Goal: Task Accomplishment & Management: Complete application form

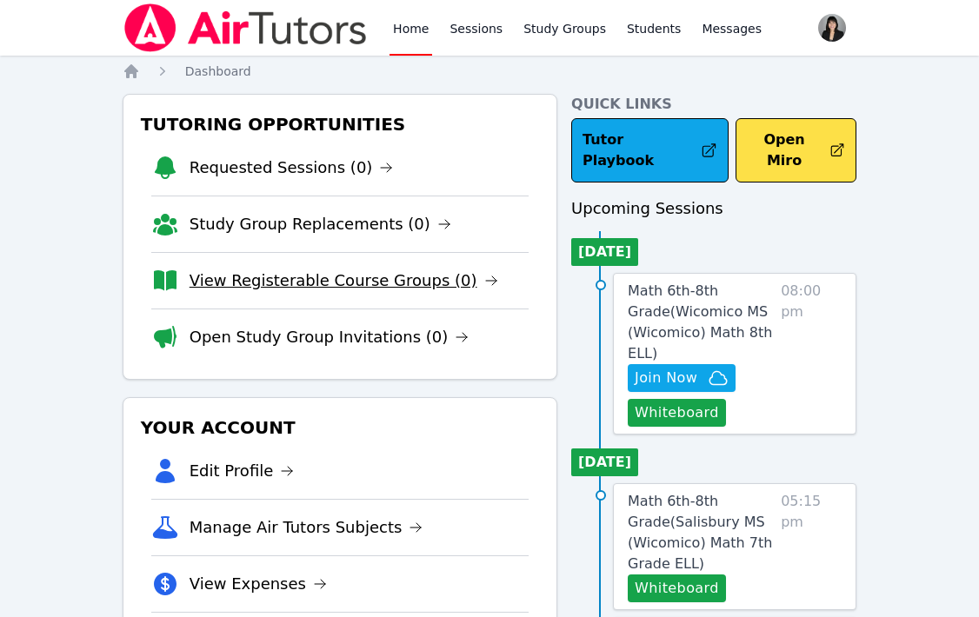
click at [263, 277] on link "View Registerable Course Groups (0)" at bounding box center [343, 281] width 309 height 24
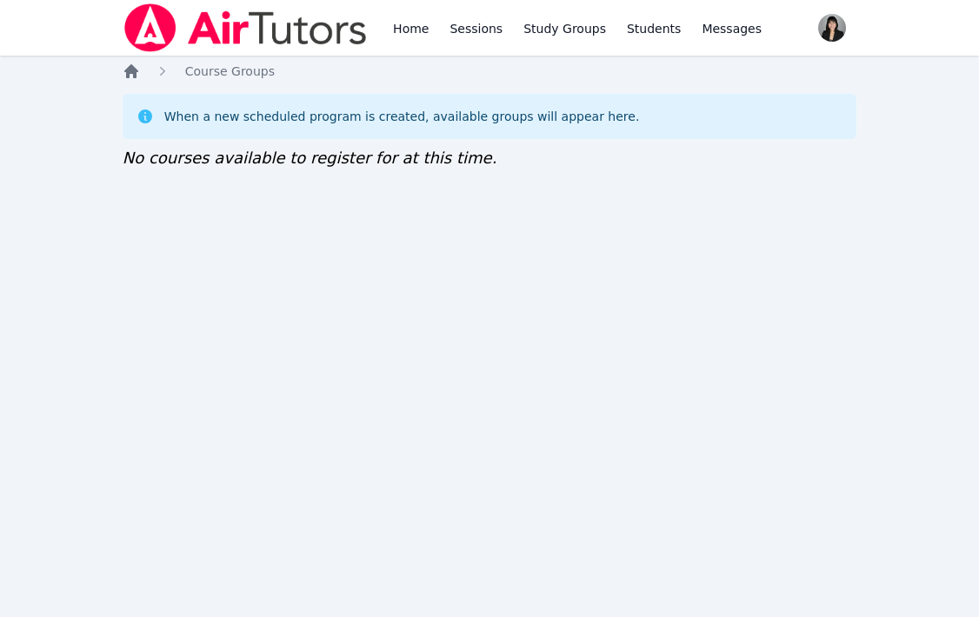
click at [129, 65] on icon "Breadcrumb" at bounding box center [131, 71] width 14 height 14
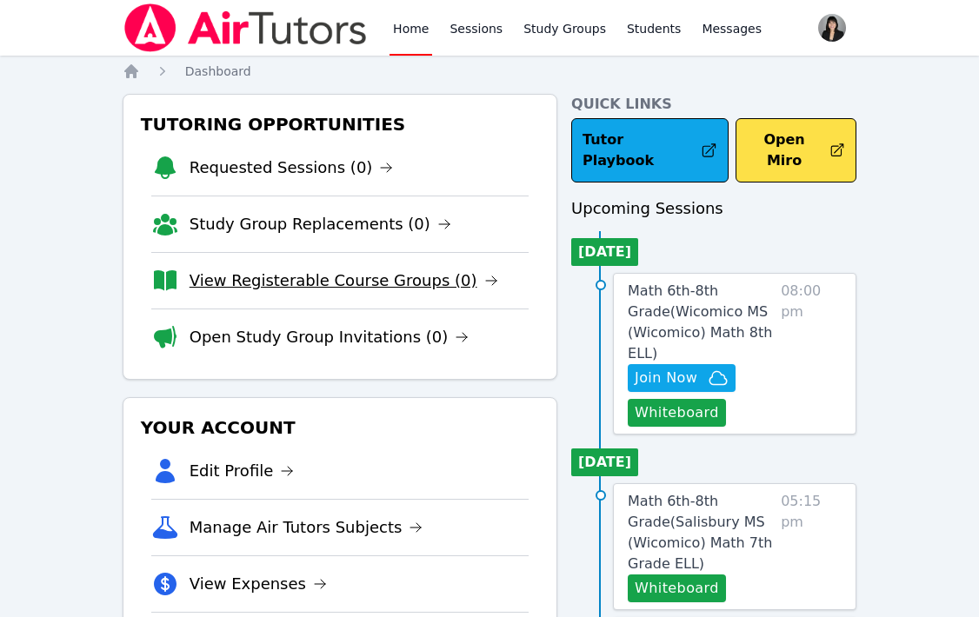
click at [263, 280] on link "View Registerable Course Groups (0)" at bounding box center [343, 281] width 309 height 24
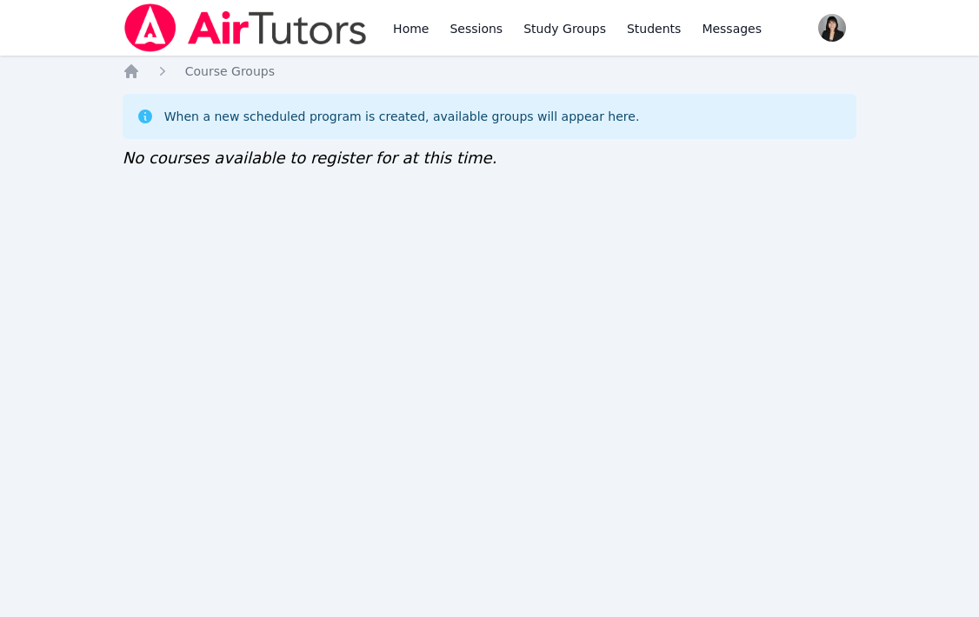
click at [136, 82] on div "Home Course Groups When a new scheduled program is created, available groups wi…" at bounding box center [490, 134] width 735 height 143
click at [130, 70] on icon "Breadcrumb" at bounding box center [131, 71] width 14 height 14
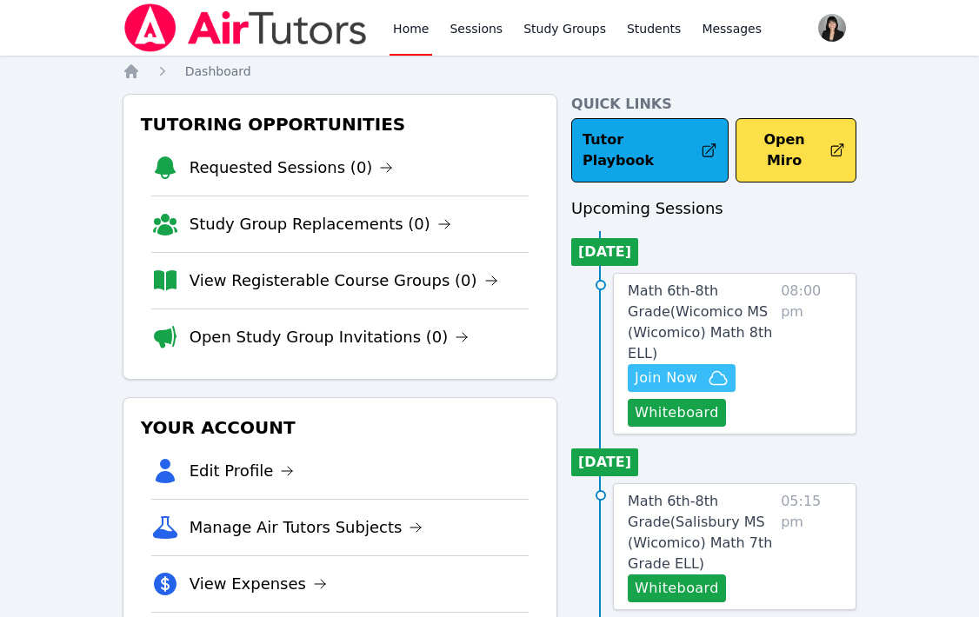
click at [685, 368] on span "Join Now" at bounding box center [666, 378] width 63 height 21
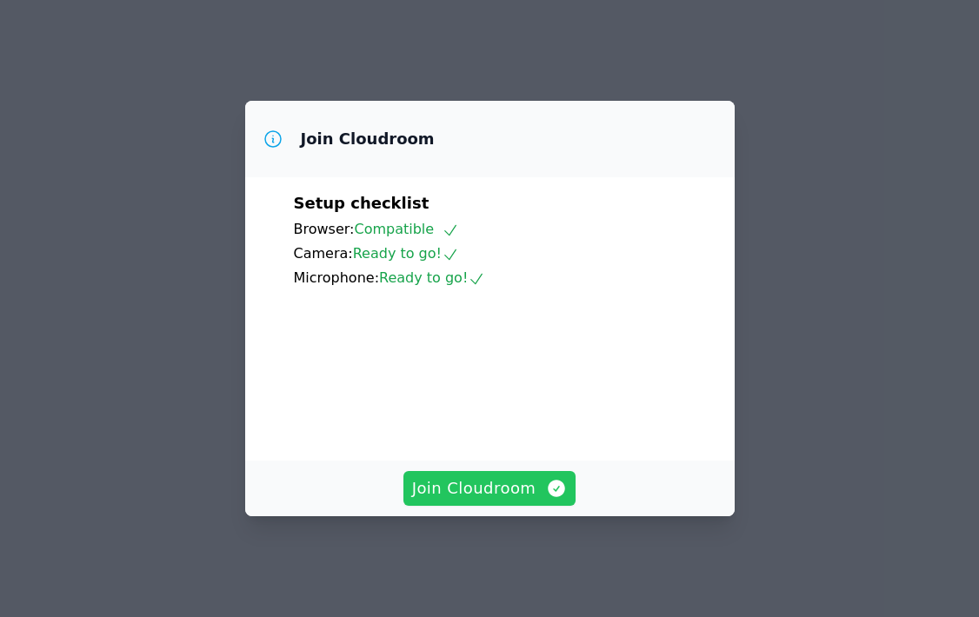
click at [506, 492] on span "Join Cloudroom" at bounding box center [490, 488] width 156 height 24
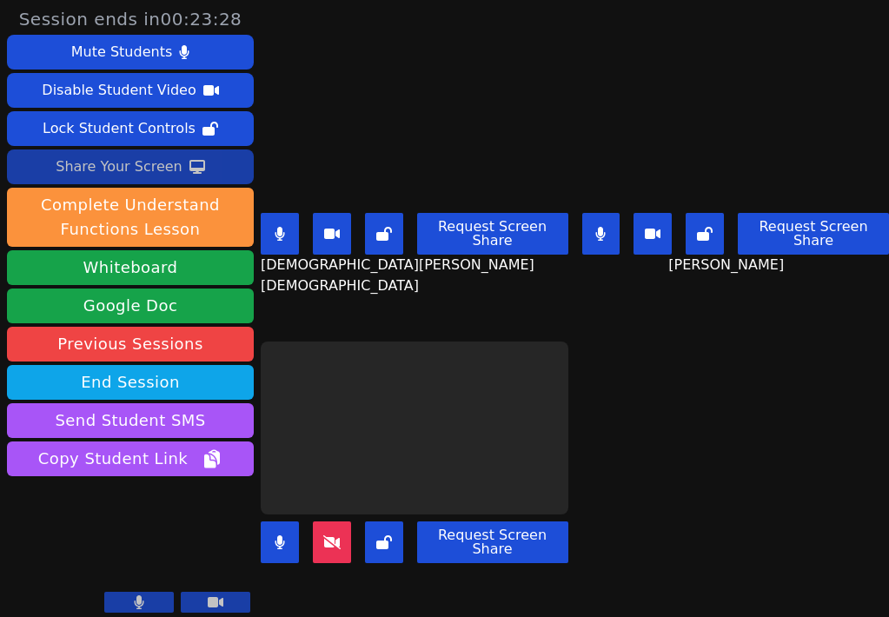
click at [163, 173] on div "Share Your Screen" at bounding box center [119, 167] width 127 height 28
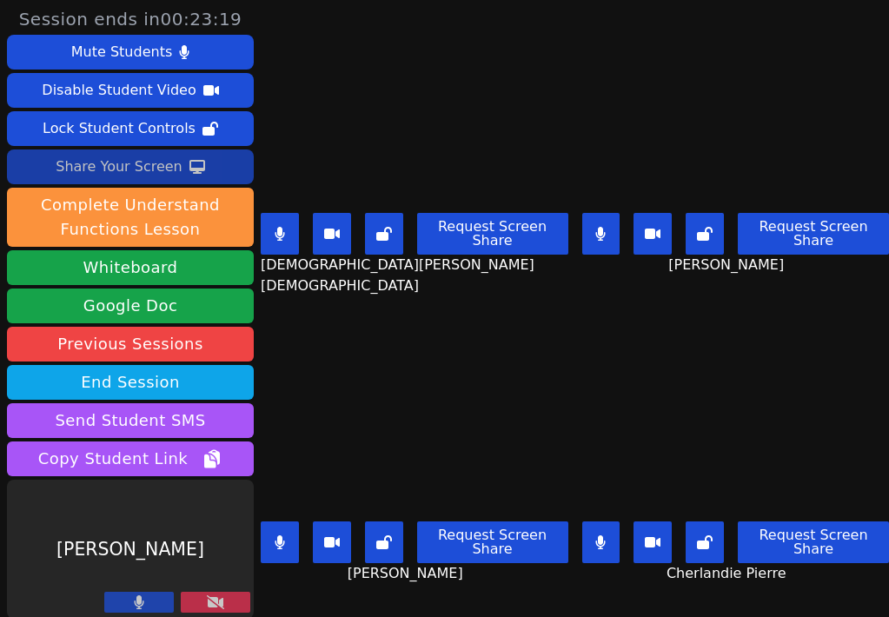
click at [160, 173] on div "Share Your Screen" at bounding box center [119, 167] width 127 height 28
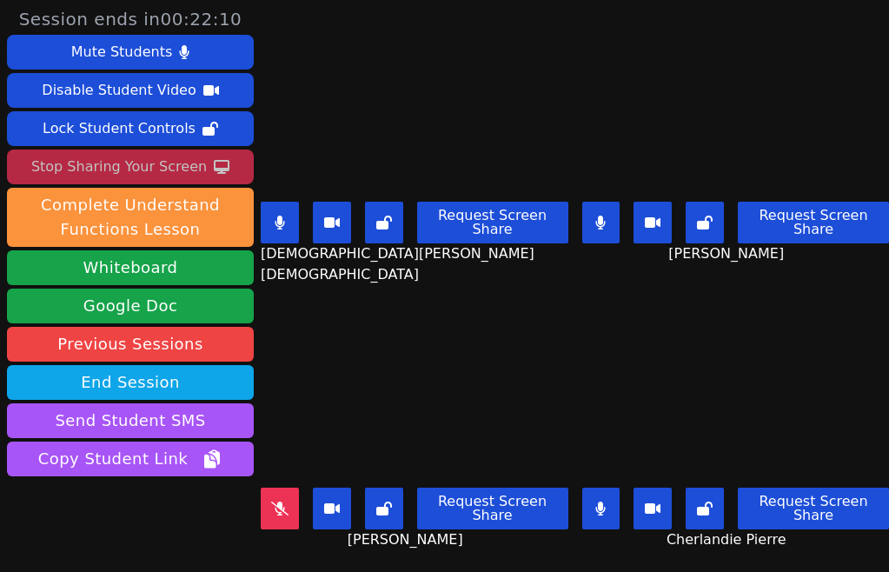
scroll to position [54, 0]
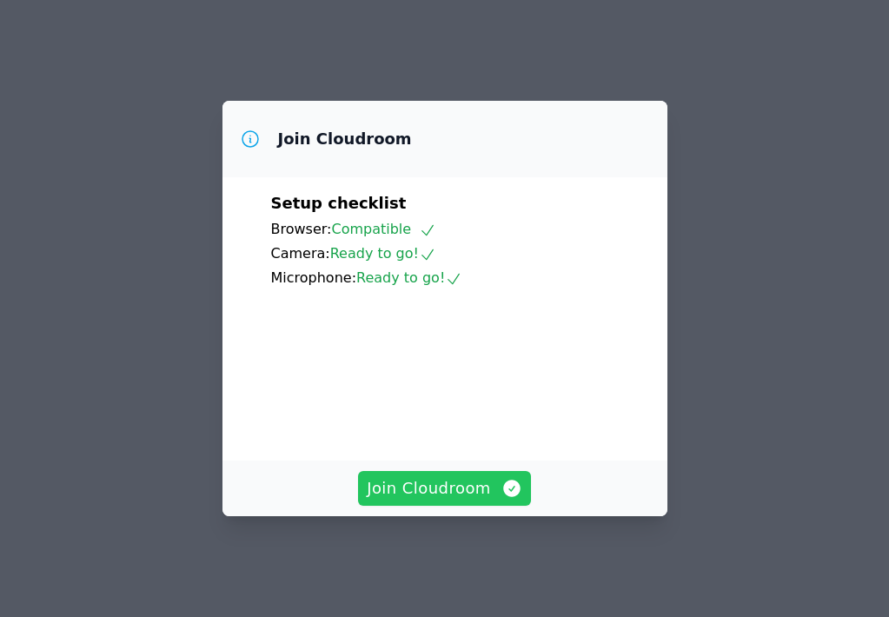
click at [490, 493] on span "Join Cloudroom" at bounding box center [445, 488] width 156 height 24
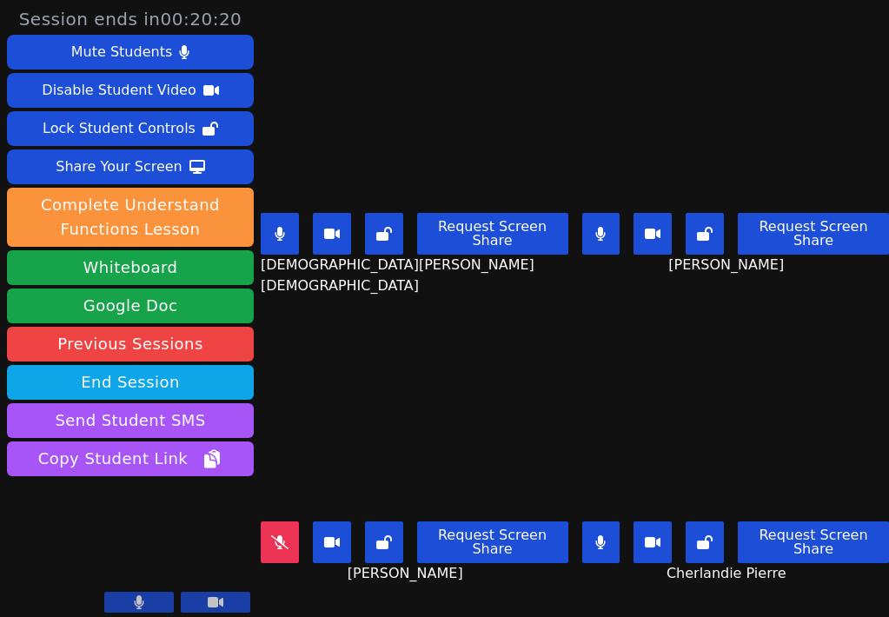
click at [611, 240] on button at bounding box center [601, 234] width 38 height 42
click at [613, 550] on button at bounding box center [601, 543] width 38 height 42
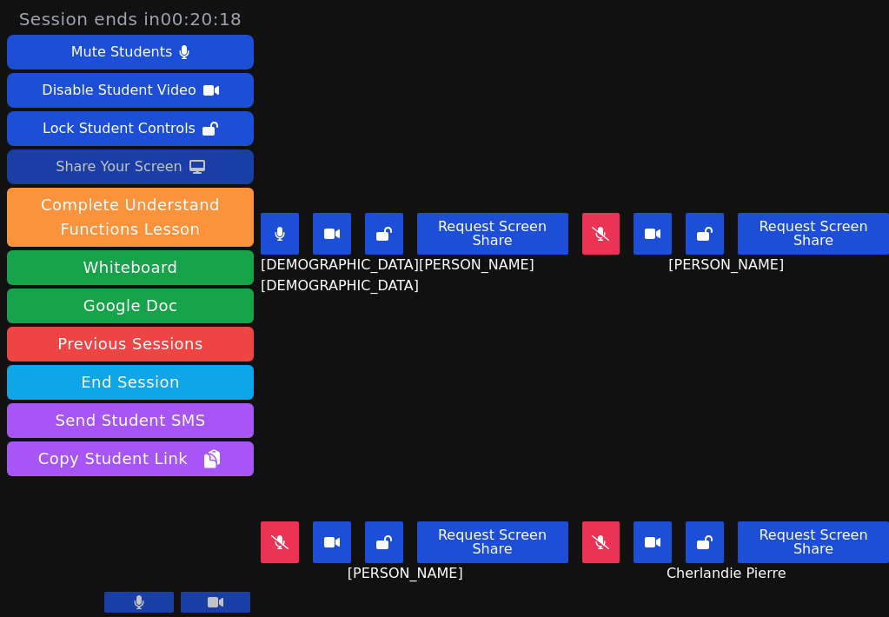
click at [129, 165] on div "Share Your Screen" at bounding box center [119, 167] width 127 height 28
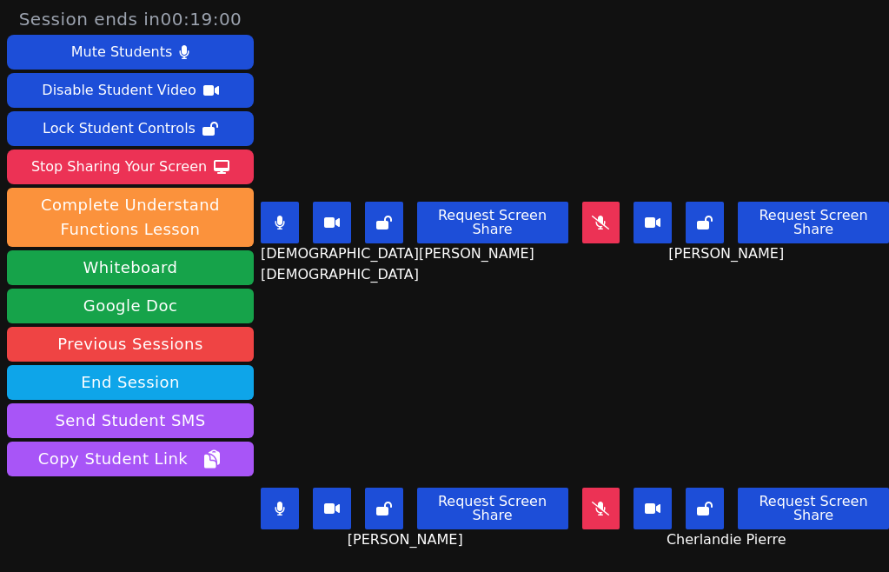
click at [280, 223] on icon at bounding box center [280, 223] width 10 height 14
click at [621, 511] on button at bounding box center [601, 509] width 38 height 42
click at [287, 503] on button at bounding box center [280, 509] width 38 height 42
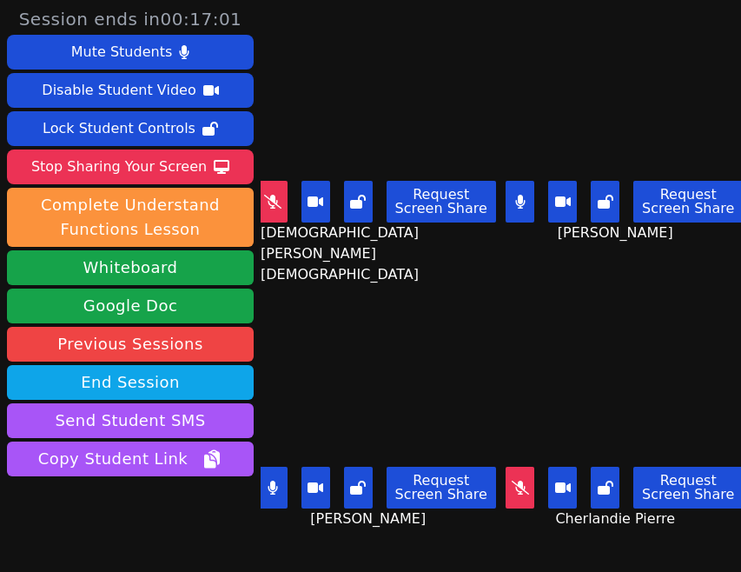
click at [529, 203] on button at bounding box center [520, 202] width 29 height 42
click at [529, 211] on button at bounding box center [520, 202] width 29 height 42
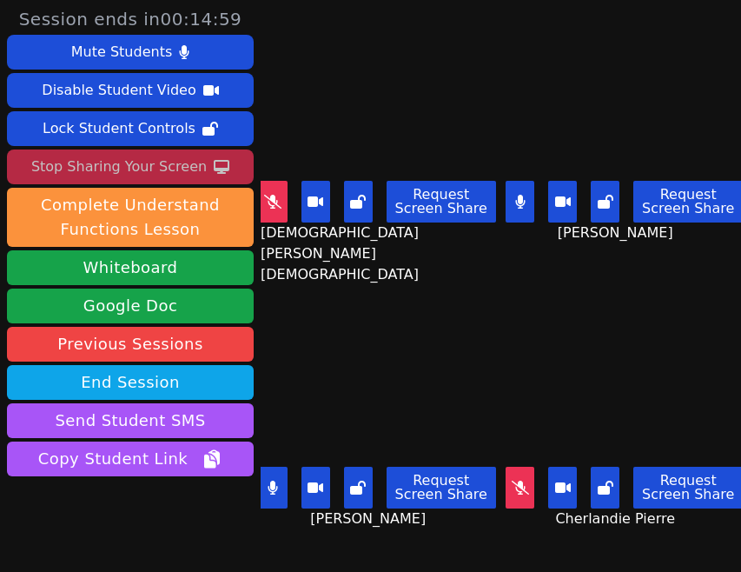
click at [157, 167] on div "Stop Sharing Your Screen" at bounding box center [119, 167] width 176 height 28
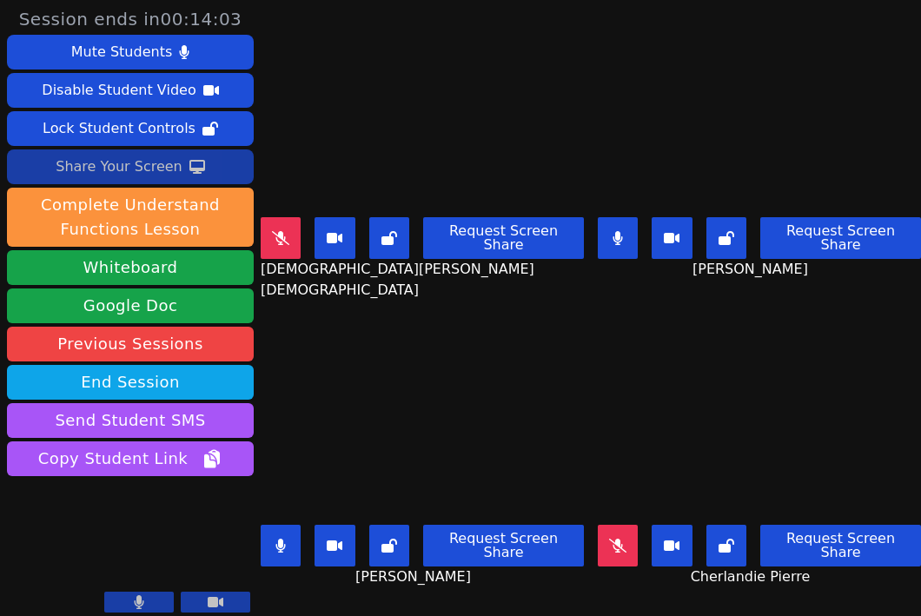
click at [131, 179] on div "Share Your Screen" at bounding box center [119, 167] width 127 height 28
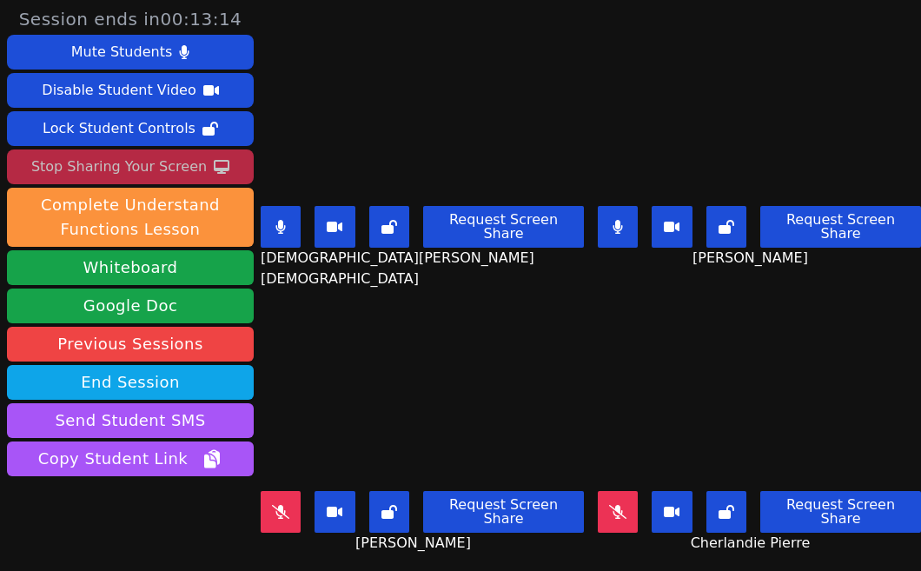
click at [286, 220] on icon at bounding box center [281, 227] width 10 height 14
click at [623, 220] on icon at bounding box center [619, 227] width 10 height 14
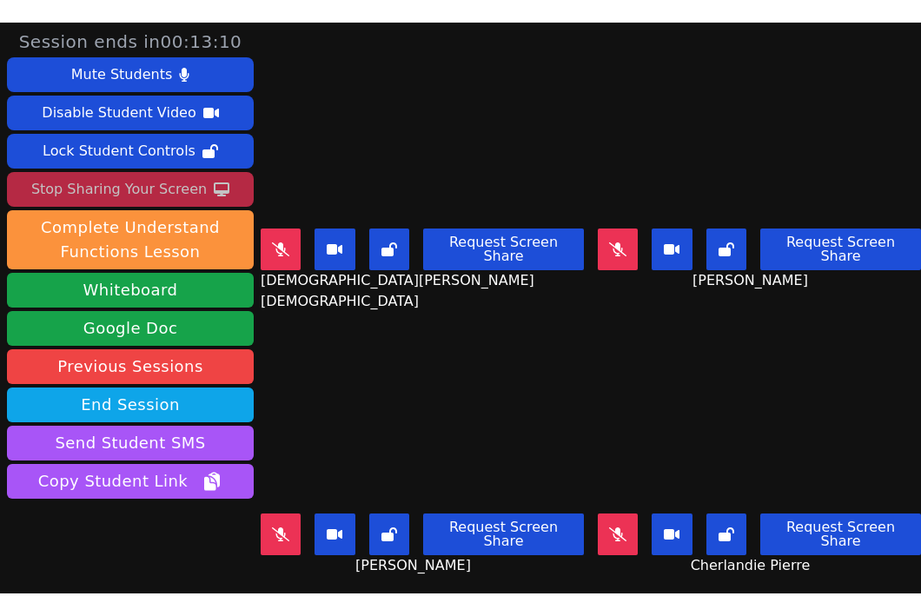
scroll to position [55, 0]
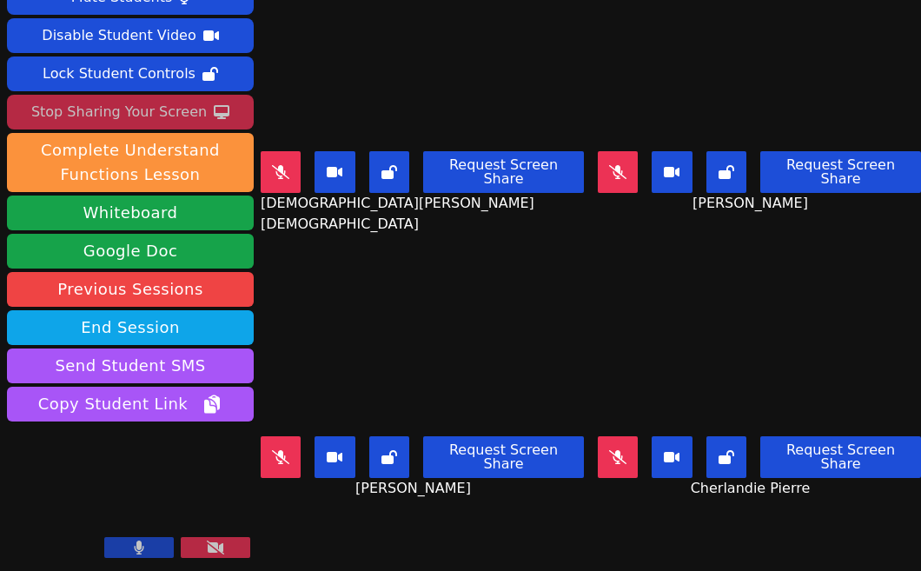
click at [286, 460] on button at bounding box center [281, 457] width 40 height 42
click at [288, 461] on button at bounding box center [281, 457] width 40 height 42
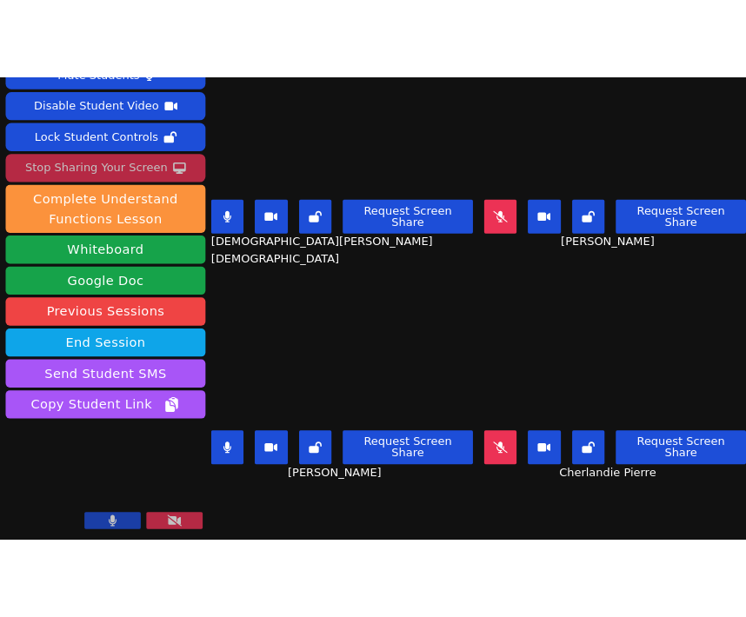
scroll to position [10, 0]
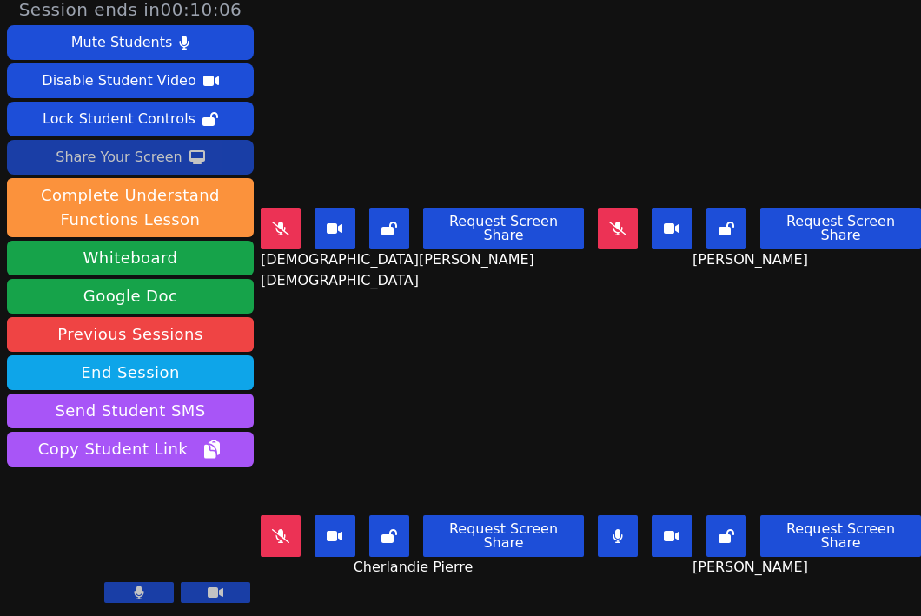
click at [199, 173] on button "Share Your Screen" at bounding box center [130, 157] width 247 height 35
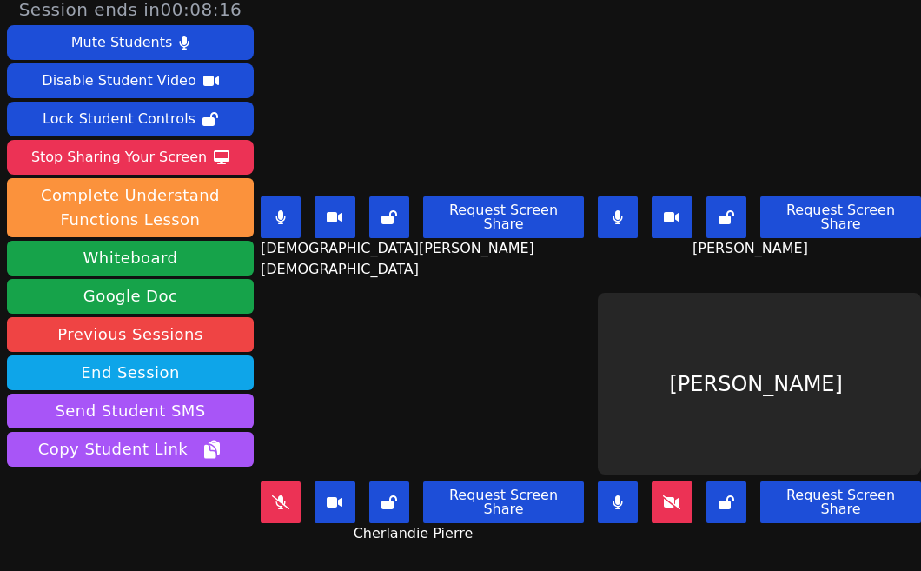
click at [285, 503] on button at bounding box center [281, 503] width 40 height 42
click at [623, 214] on icon at bounding box center [618, 217] width 10 height 14
click at [286, 210] on icon at bounding box center [281, 217] width 10 height 14
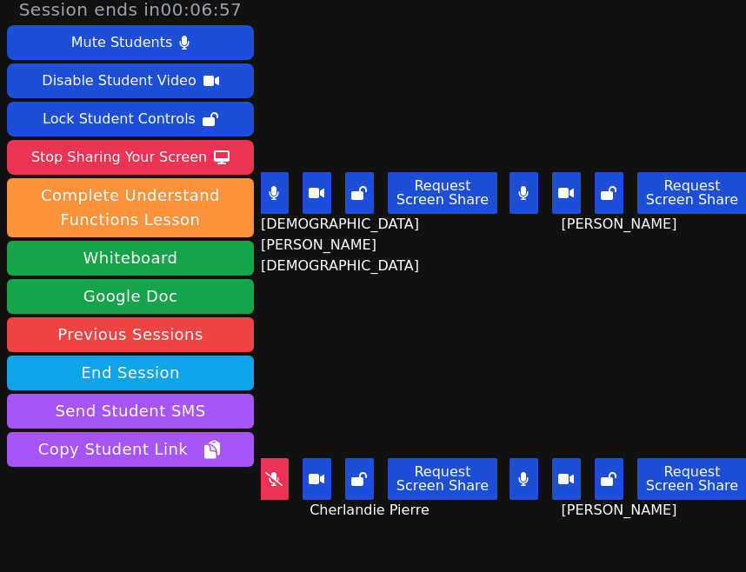
click at [279, 481] on icon at bounding box center [273, 479] width 17 height 14
click at [278, 476] on icon at bounding box center [274, 479] width 10 height 14
click at [272, 187] on icon at bounding box center [274, 193] width 10 height 14
click at [530, 198] on button at bounding box center [523, 193] width 29 height 42
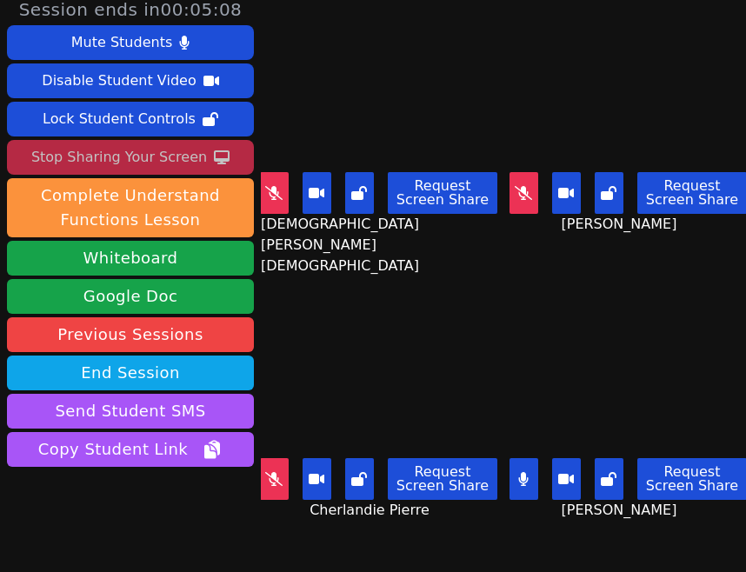
click at [152, 145] on div "Stop Sharing Your Screen" at bounding box center [119, 157] width 176 height 28
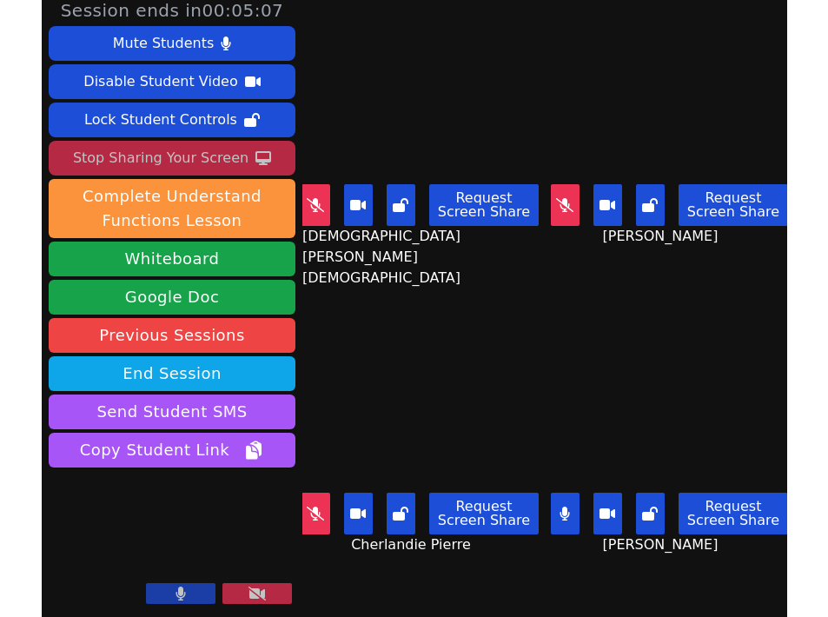
scroll to position [9, 0]
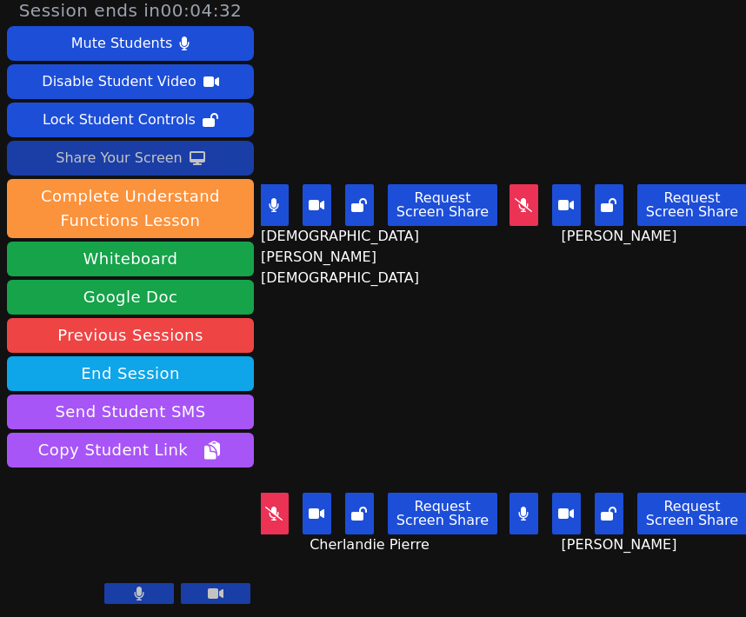
click at [532, 507] on button at bounding box center [523, 514] width 29 height 42
click at [271, 503] on button at bounding box center [274, 514] width 29 height 42
click at [521, 204] on icon at bounding box center [523, 205] width 17 height 14
click at [130, 163] on div "Share Your Screen" at bounding box center [119, 158] width 127 height 28
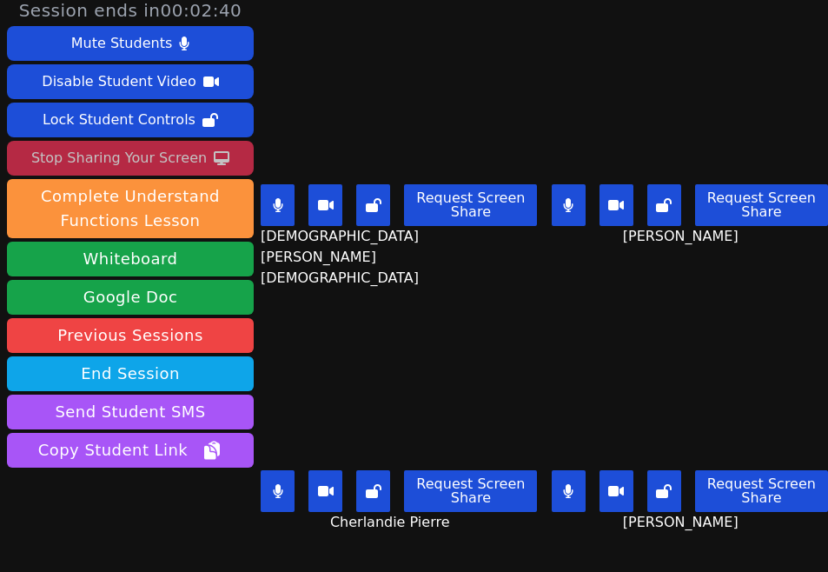
click at [281, 219] on button at bounding box center [278, 205] width 34 height 42
click at [583, 211] on button at bounding box center [569, 205] width 34 height 42
click at [569, 501] on button at bounding box center [569, 491] width 34 height 42
click at [296, 201] on div "Request Screen Share" at bounding box center [399, 205] width 277 height 42
click at [286, 201] on icon at bounding box center [277, 205] width 17 height 14
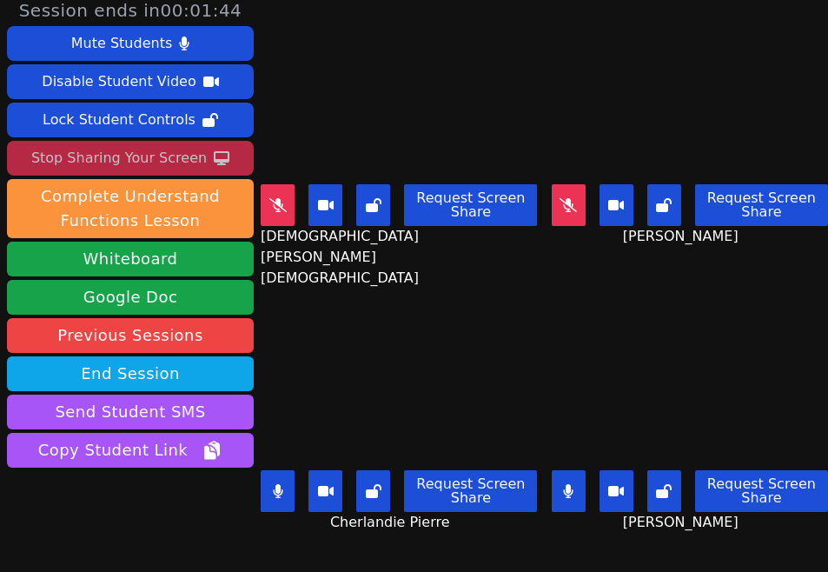
click at [592, 209] on div "Request Screen Share" at bounding box center [690, 205] width 277 height 42
click at [565, 207] on icon at bounding box center [568, 205] width 17 height 14
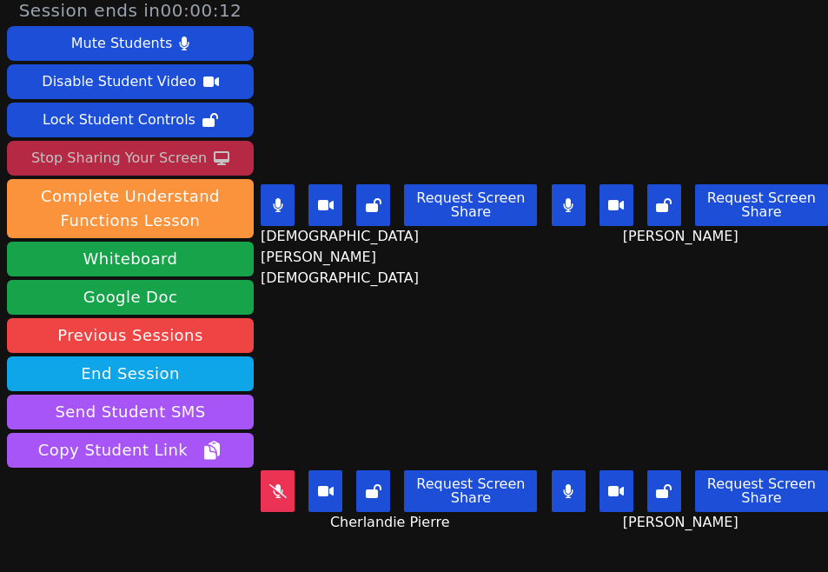
click at [280, 211] on icon at bounding box center [278, 205] width 10 height 14
click at [572, 210] on icon at bounding box center [568, 205] width 10 height 14
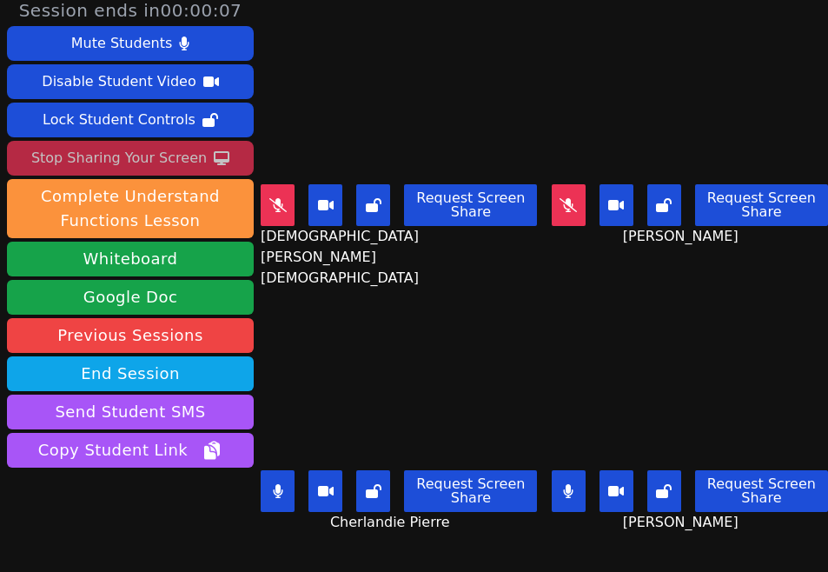
click at [129, 161] on div "Stop Sharing Your Screen" at bounding box center [119, 158] width 176 height 28
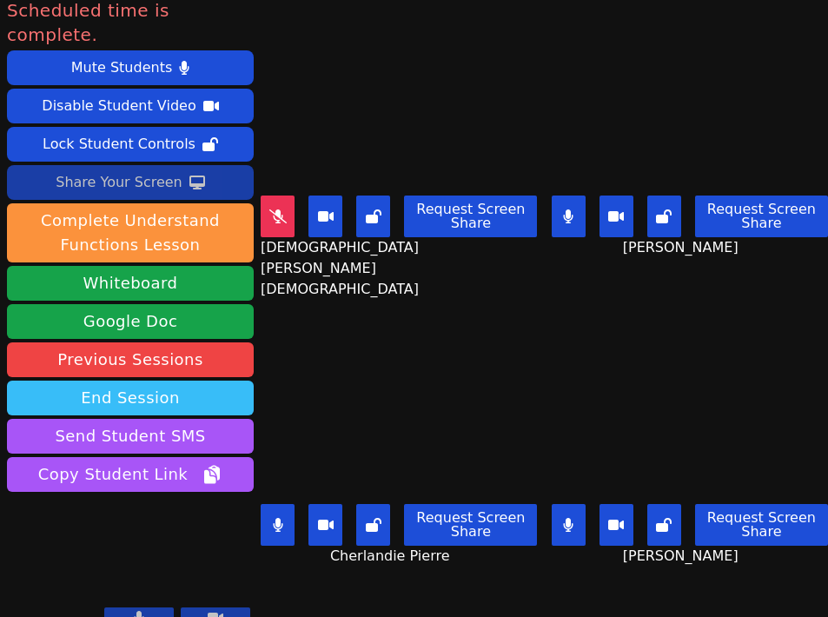
click at [126, 381] on button "End Session" at bounding box center [130, 398] width 247 height 35
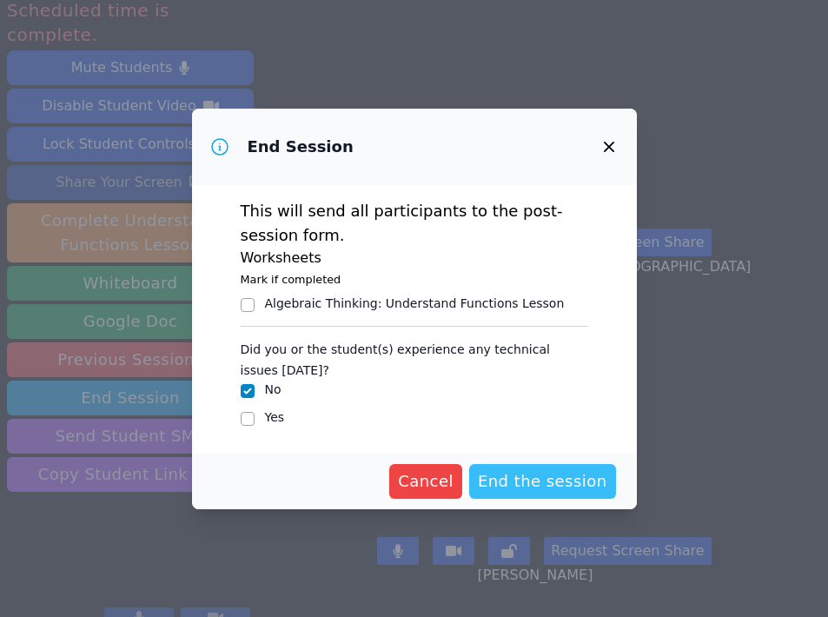
click at [540, 489] on span "End the session" at bounding box center [543, 481] width 130 height 24
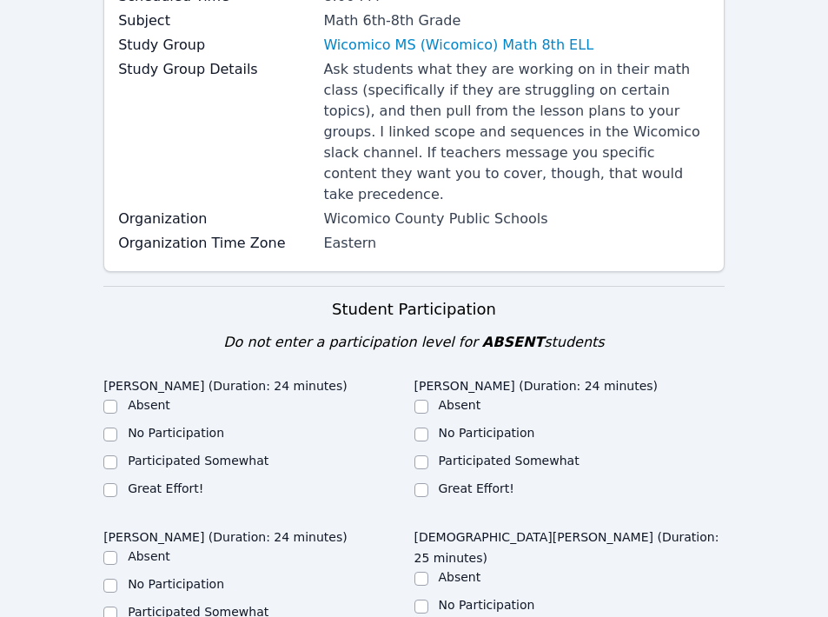
scroll to position [323, 0]
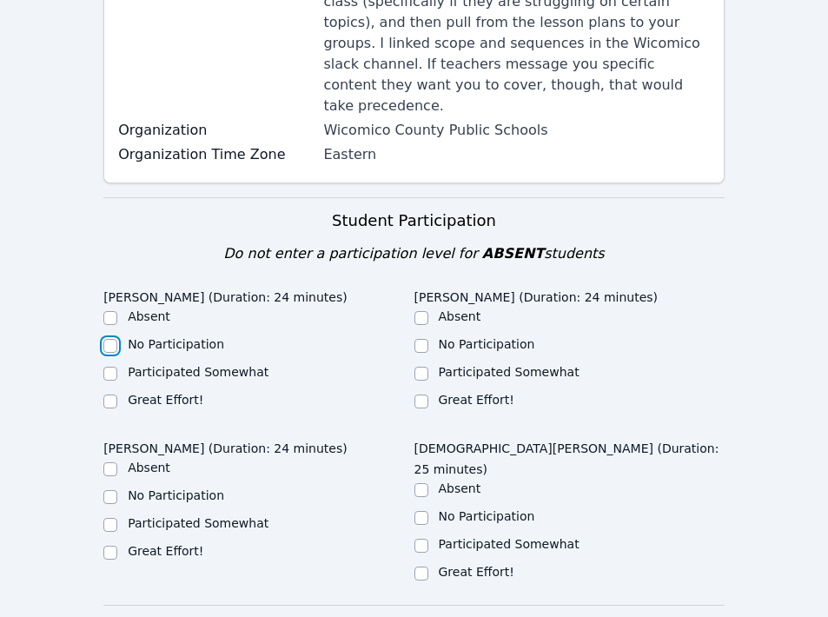
click at [107, 339] on input "No Participation" at bounding box center [110, 346] width 14 height 14
checkbox input "true"
click at [424, 395] on input "Great Effort!" at bounding box center [422, 402] width 14 height 14
checkbox input "true"
click at [111, 518] on input "Participated Somewhat" at bounding box center [110, 525] width 14 height 14
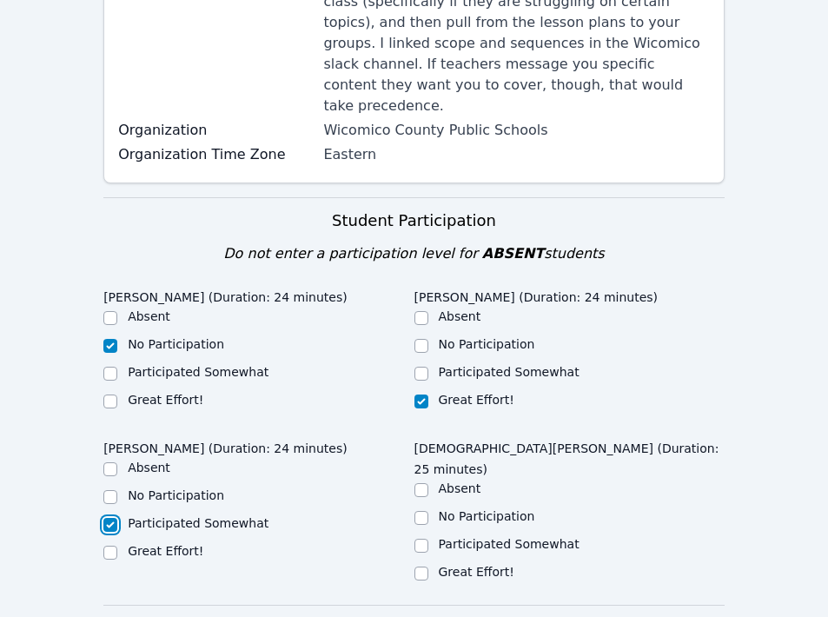
checkbox input "true"
click at [420, 539] on input "Participated Somewhat" at bounding box center [422, 546] width 14 height 14
checkbox input "true"
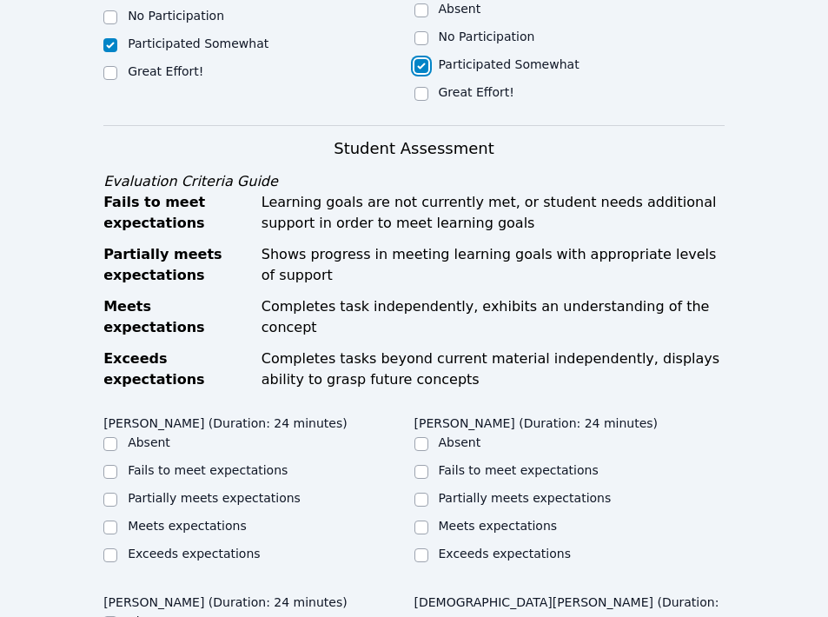
scroll to position [818, 0]
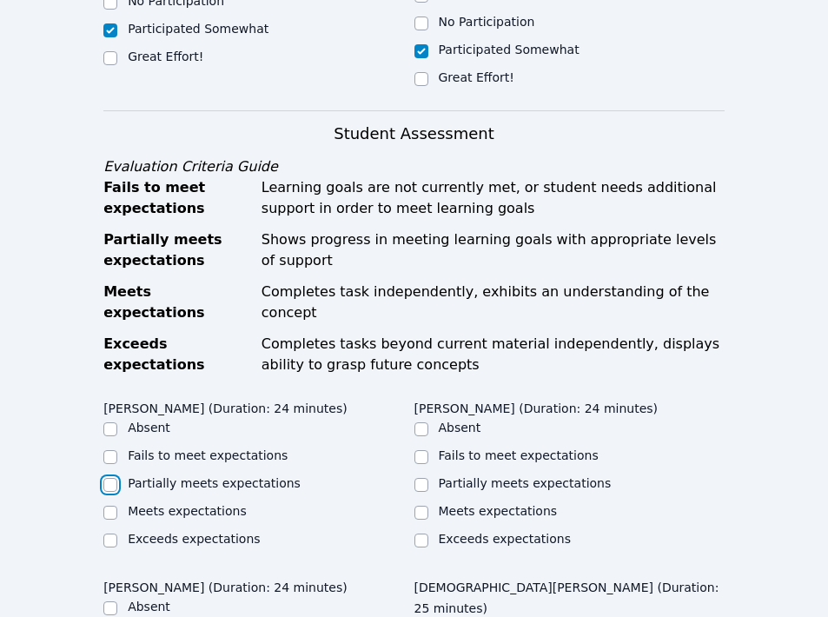
click at [111, 478] on input "Partially meets expectations" at bounding box center [110, 485] width 14 height 14
checkbox input "true"
click at [423, 506] on input "Meets expectations" at bounding box center [422, 513] width 14 height 14
checkbox input "true"
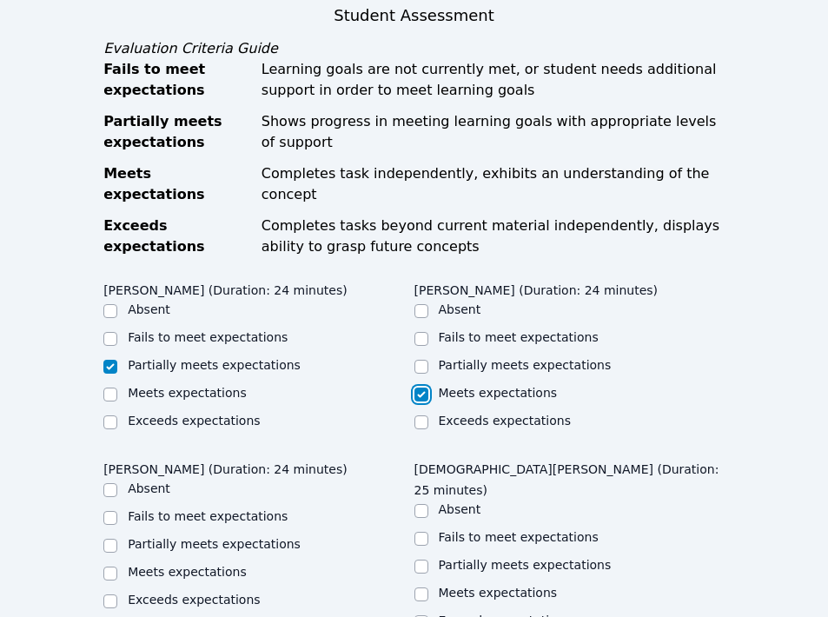
scroll to position [994, 0]
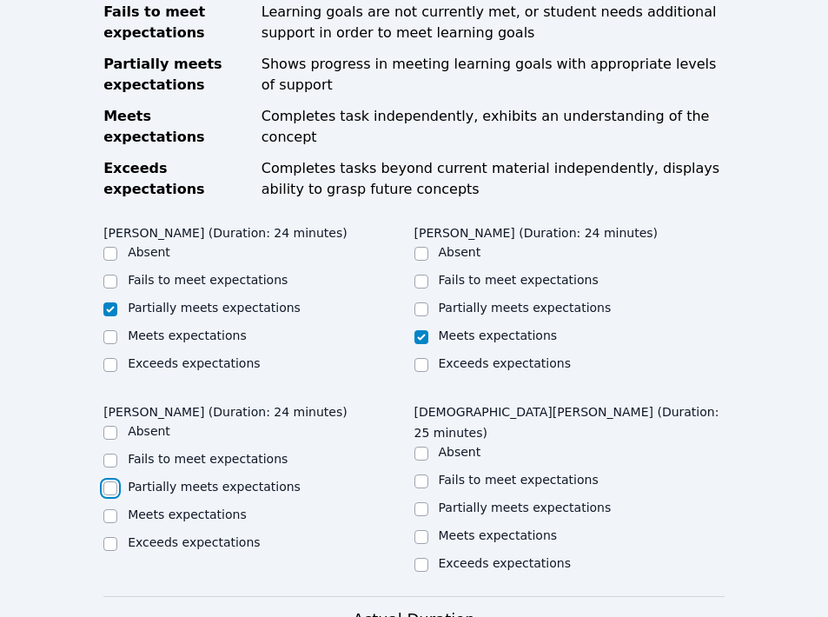
click at [111, 482] on input "Partially meets expectations" at bounding box center [110, 489] width 14 height 14
checkbox input "true"
click at [421, 502] on input "Partially meets expectations" at bounding box center [422, 509] width 14 height 14
checkbox input "true"
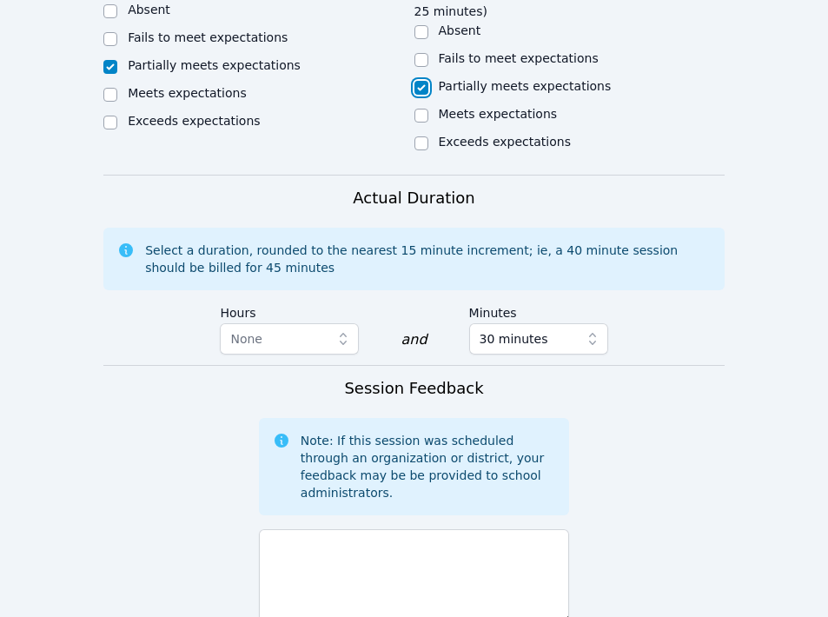
scroll to position [1454, 0]
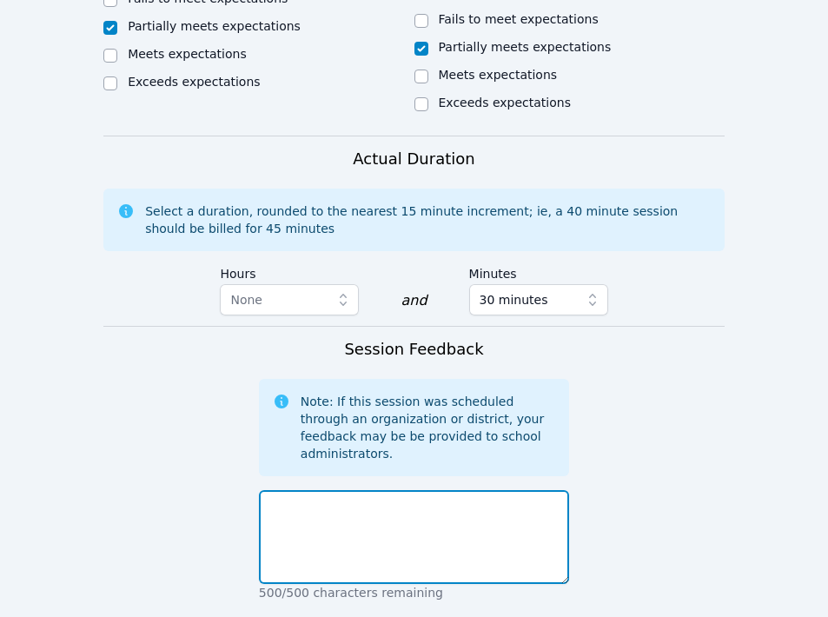
click at [422, 490] on textarea at bounding box center [414, 537] width 310 height 94
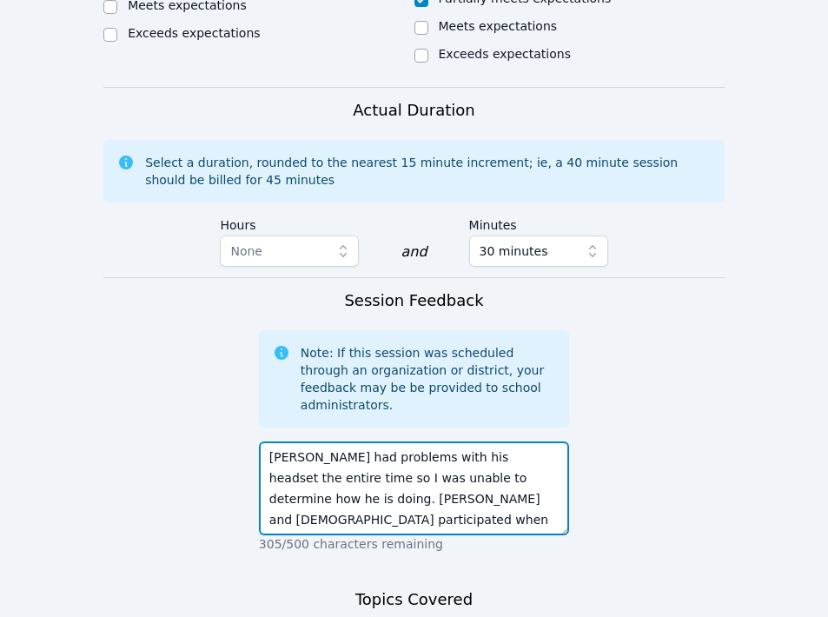
scroll to position [1662, 0]
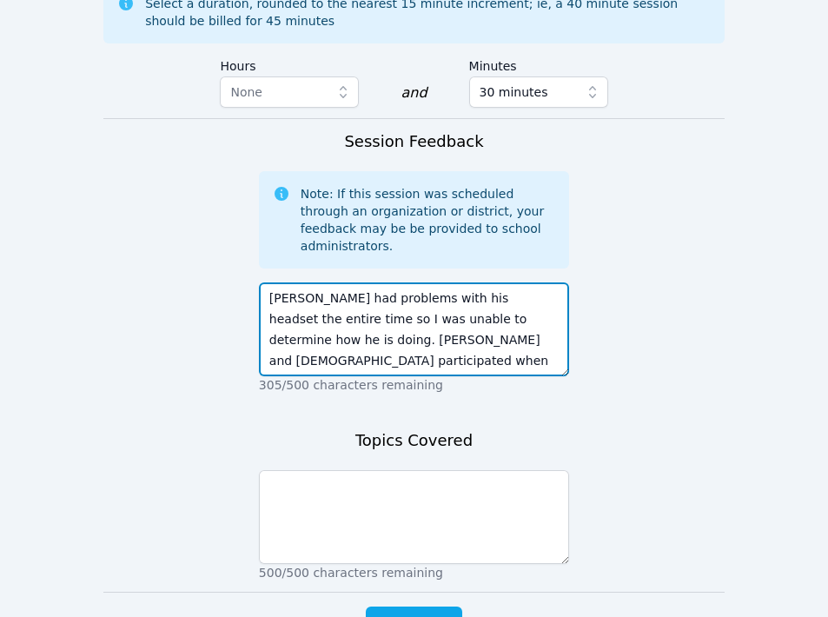
type textarea "Oliver had problems with his headset the entire time so I was unable to determi…"
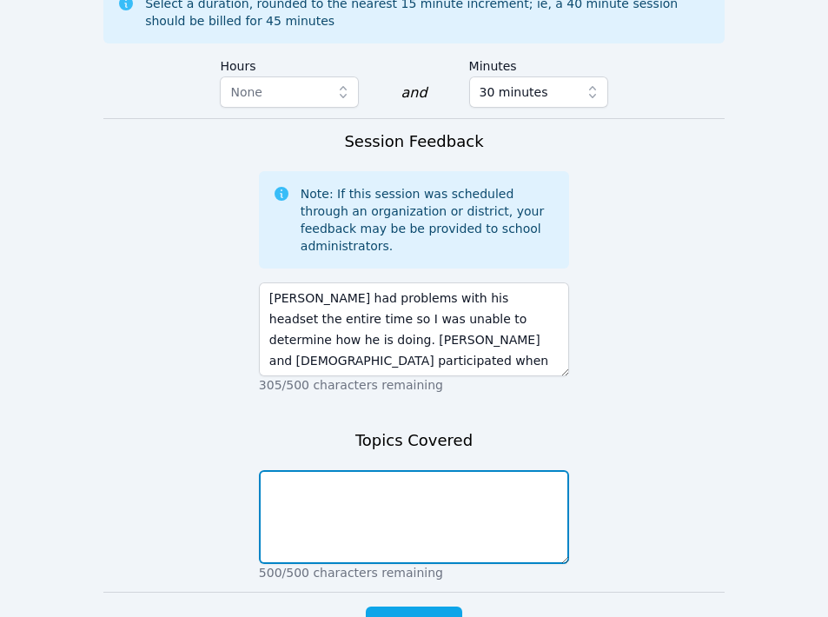
click at [441, 470] on textarea at bounding box center [414, 517] width 310 height 94
click at [360, 470] on textarea at bounding box center [414, 517] width 310 height 94
type textarea "Properties of transformations"
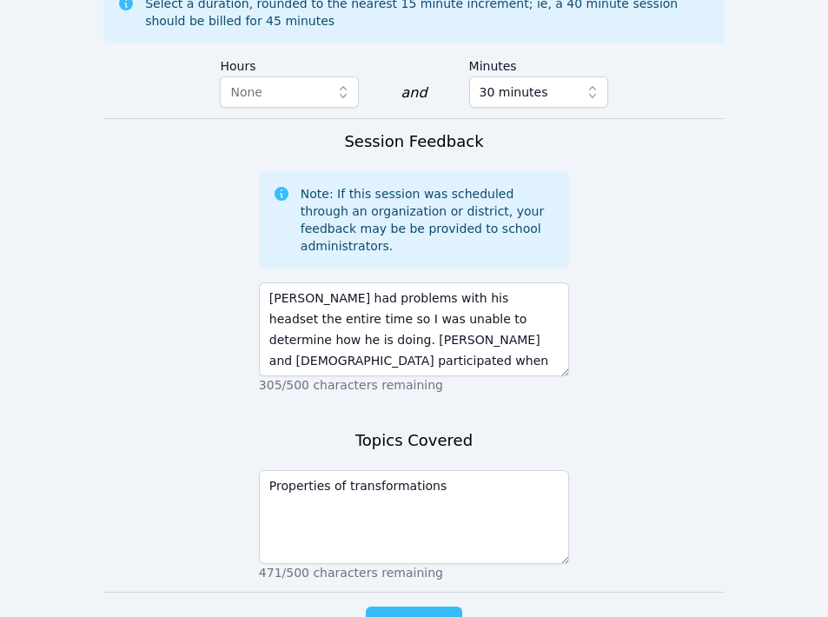
click at [416, 612] on span "Complete" at bounding box center [414, 624] width 78 height 24
